Goal: Task Accomplishment & Management: Check status

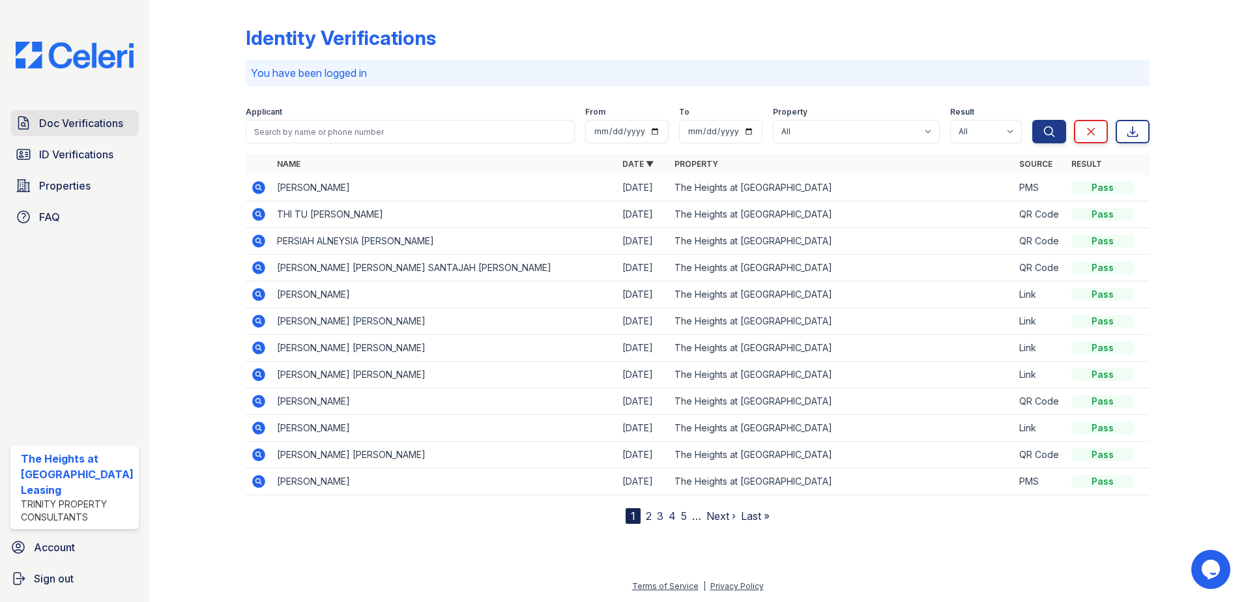
click at [86, 134] on link "Doc Verifications" at bounding box center [74, 123] width 128 height 26
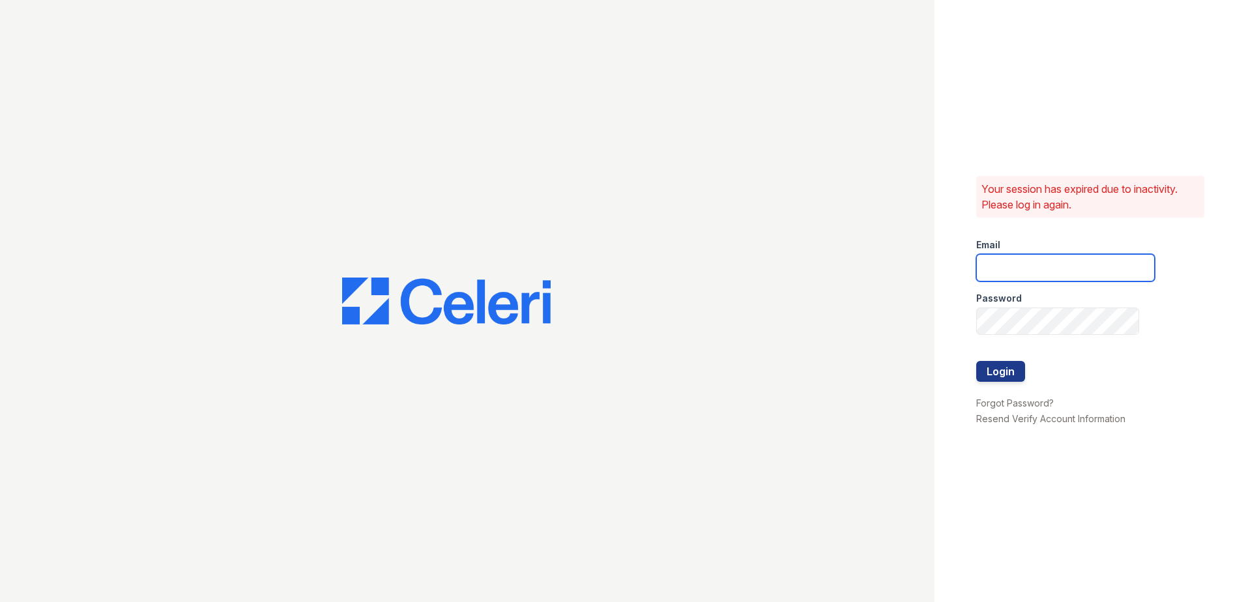
type input "theheightsatdunwoody@trinity-pm.com"
click at [1005, 363] on button "Login" at bounding box center [1000, 371] width 49 height 21
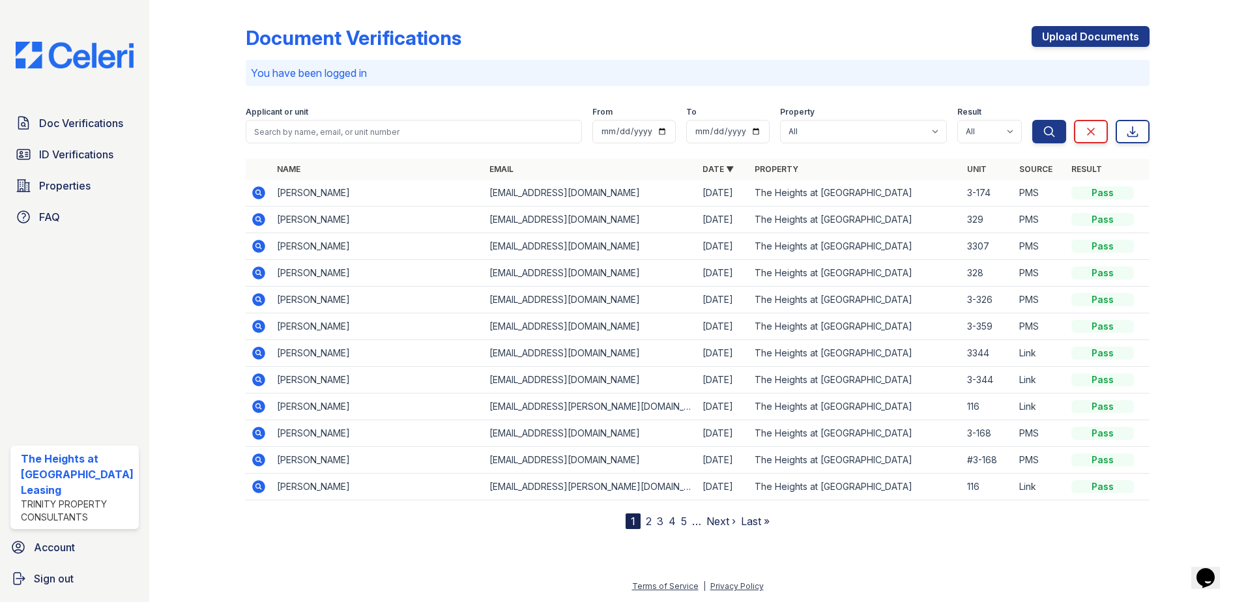
click at [258, 241] on icon at bounding box center [258, 246] width 13 height 13
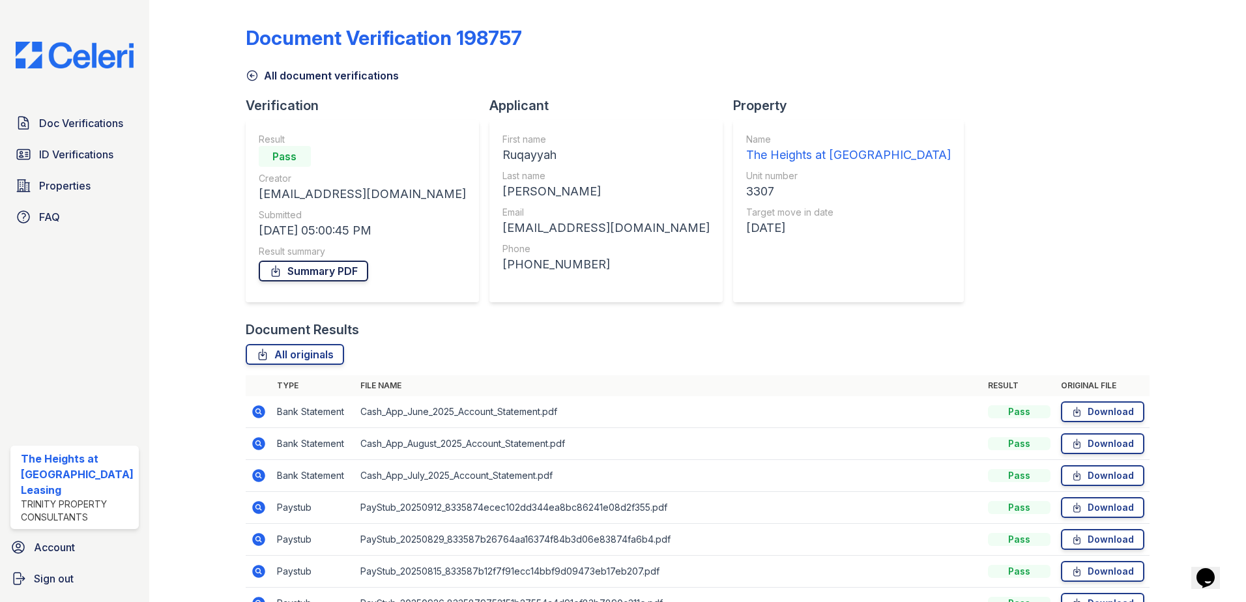
click at [313, 272] on link "Summary PDF" at bounding box center [313, 271] width 109 height 21
click at [965, 383] on th "File name" at bounding box center [669, 385] width 628 height 21
